Goal: Task Accomplishment & Management: Use online tool/utility

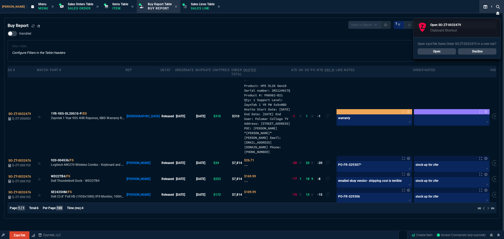
select select "9: OCAM"
click at [441, 51] on link "Open" at bounding box center [436, 51] width 38 height 6
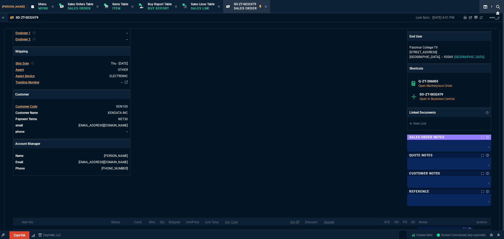
scroll to position [125, 0]
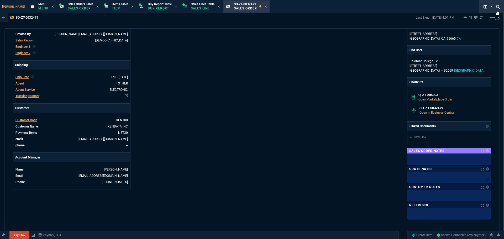
click at [235, 4] on span "SO-ZT-0032479" at bounding box center [245, 4] width 22 height 4
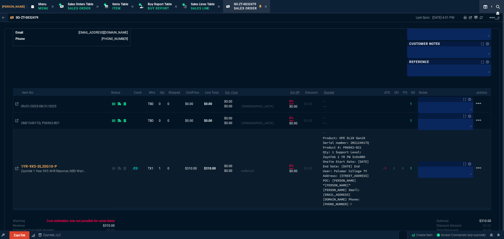
scroll to position [268, 0]
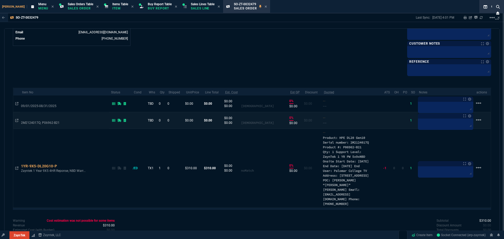
drag, startPoint x: 20, startPoint y: 124, endPoint x: 31, endPoint y: 124, distance: 11.0
click at [34, 123] on td "2M2124017Q; P06962-B21" at bounding box center [64, 120] width 89 height 17
drag, startPoint x: 41, startPoint y: 122, endPoint x: 17, endPoint y: 124, distance: 23.4
click at [17, 124] on tr "2M2124017Q; P06962-B21 TBD 0 0 $0.00 $0.00 $0.00 $0.00 noVariant 0% $0.00 $0.00…" at bounding box center [251, 120] width 477 height 17
copy p "2M2124017Q"
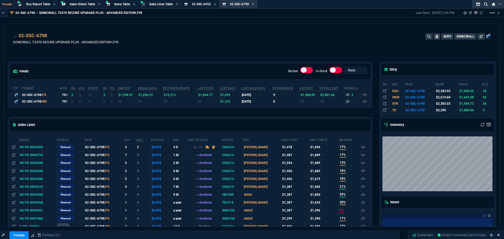
select select "9: OCAM"
